Goal: Task Accomplishment & Management: Manage account settings

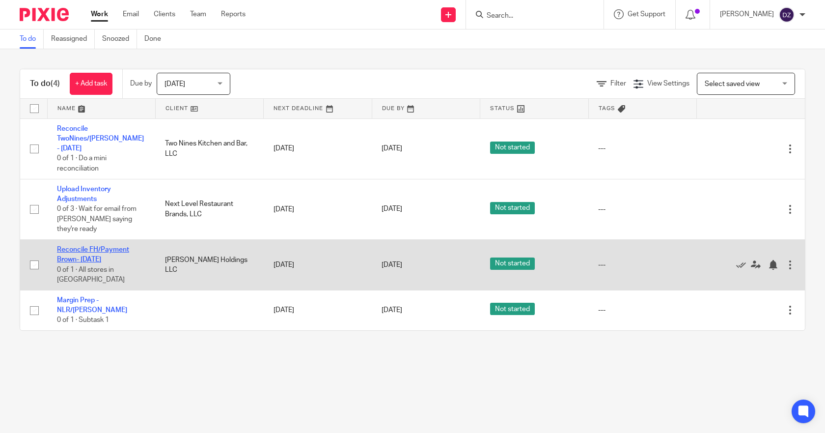
click at [114, 246] on link "Reconcile FH/Payment Brown- Tuesday" at bounding box center [93, 254] width 72 height 17
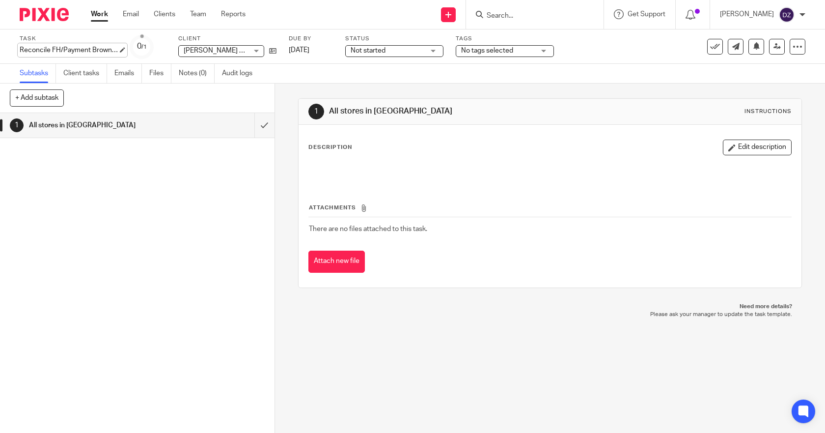
click at [118, 50] on div "Reconcile FH/Payment Brown- Tuesday Save Reconcile FH/Payment Brown- Tuesday" at bounding box center [69, 50] width 98 height 10
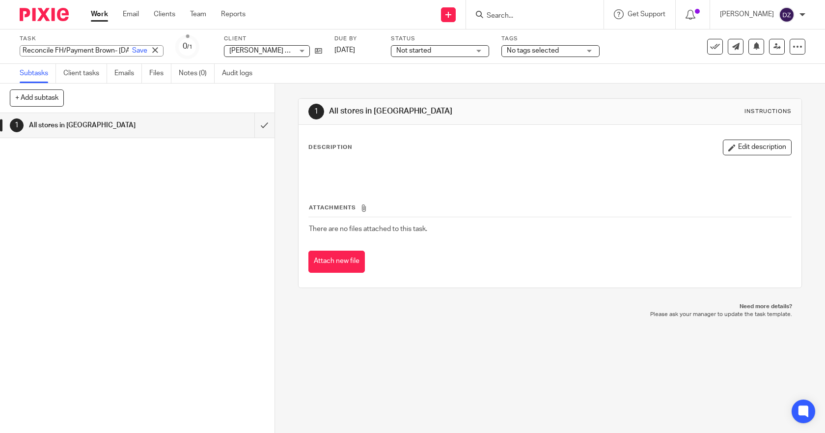
click at [107, 50] on input "Reconcile FH/Payment Brown- Tuesday" at bounding box center [92, 50] width 144 height 11
click at [92, 51] on input "Reconcile FH/Paymwn- Tuesday" at bounding box center [92, 50] width 144 height 11
type input "Reconcile FH/Brown Payment- Tuesday"
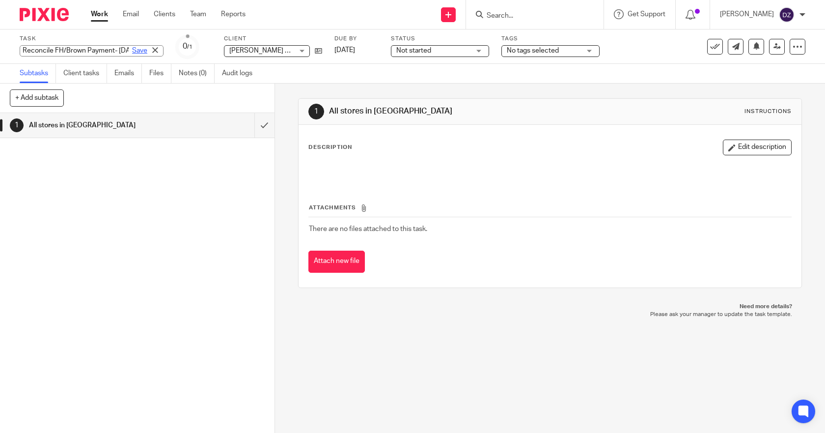
click at [132, 52] on link "Save" at bounding box center [139, 51] width 15 height 10
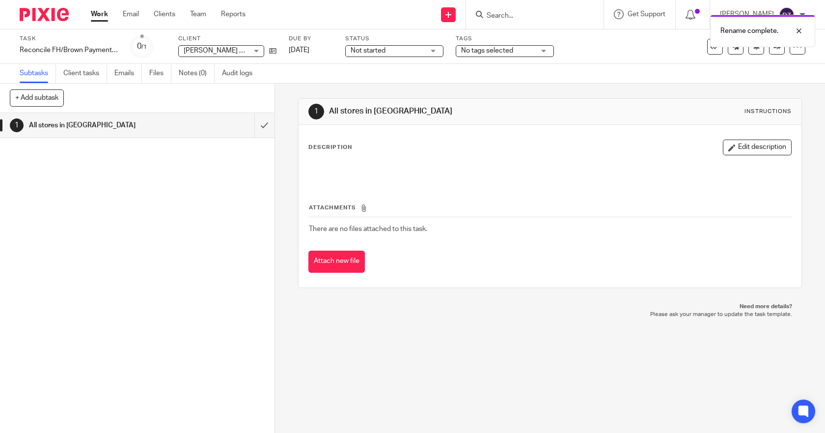
click at [98, 18] on link "Work" at bounding box center [99, 14] width 17 height 10
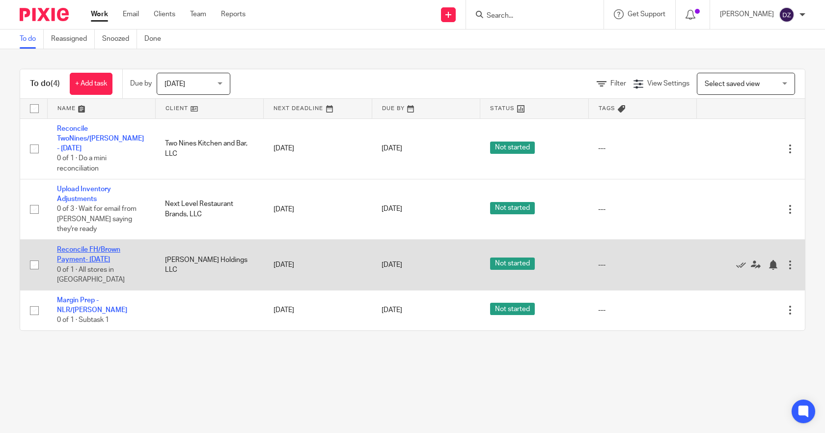
click at [108, 246] on link "Reconcile FH/Brown Payment- [DATE]" at bounding box center [88, 254] width 63 height 17
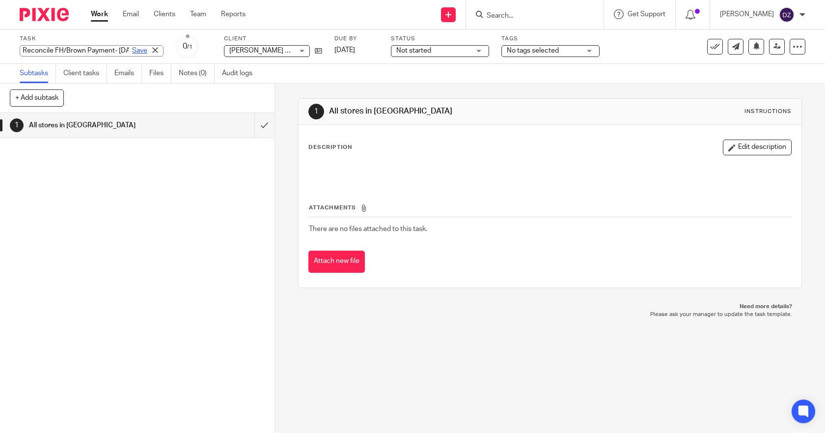
click at [121, 51] on div "Reconcile FH/Brown Payment- Tuesday Save Reconcile FH/Brown Payment- Tuesday" at bounding box center [92, 50] width 144 height 11
click at [64, 52] on input "Reconcile FH/Brown Payment- Tuesday" at bounding box center [92, 50] width 144 height 11
click at [67, 51] on input "Reconcile FH /Brown Payment- Tuesday" at bounding box center [92, 50] width 144 height 11
type input "Reconcile FH / Brown Payment- [DATE]"
click at [132, 50] on link "Save" at bounding box center [139, 51] width 15 height 10
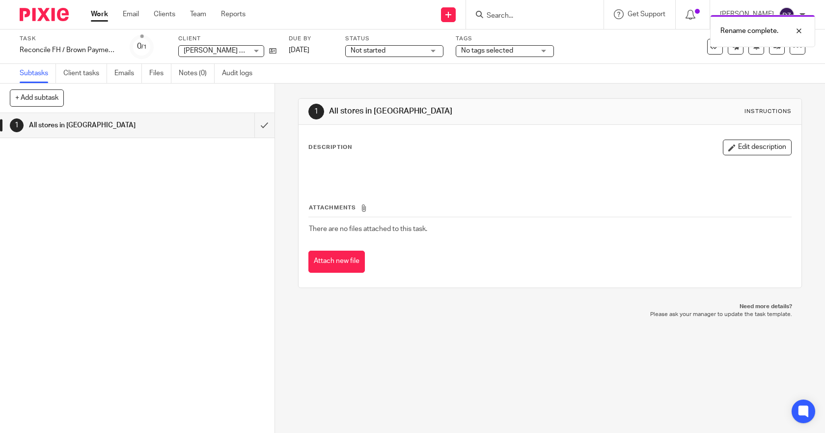
click at [99, 11] on link "Work" at bounding box center [99, 14] width 17 height 10
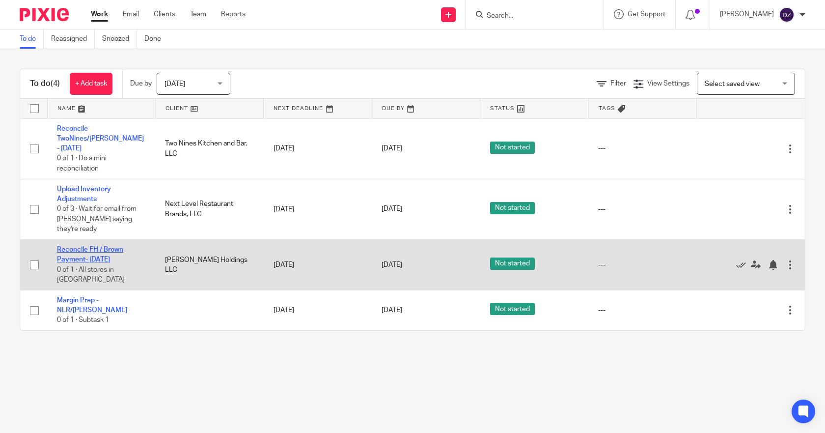
click at [111, 246] on link "Reconcile FH / Brown Payment- [DATE]" at bounding box center [90, 254] width 66 height 17
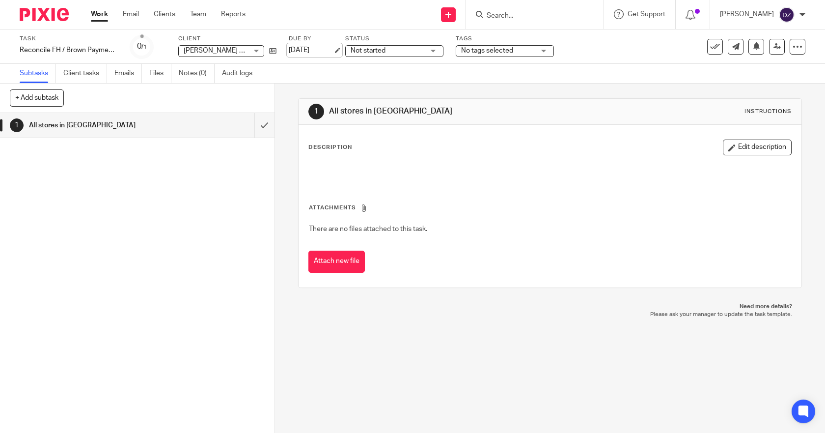
click at [333, 50] on link "[DATE]" at bounding box center [311, 50] width 44 height 10
click at [98, 11] on link "Work" at bounding box center [99, 14] width 17 height 10
